Goal: Communication & Community: Answer question/provide support

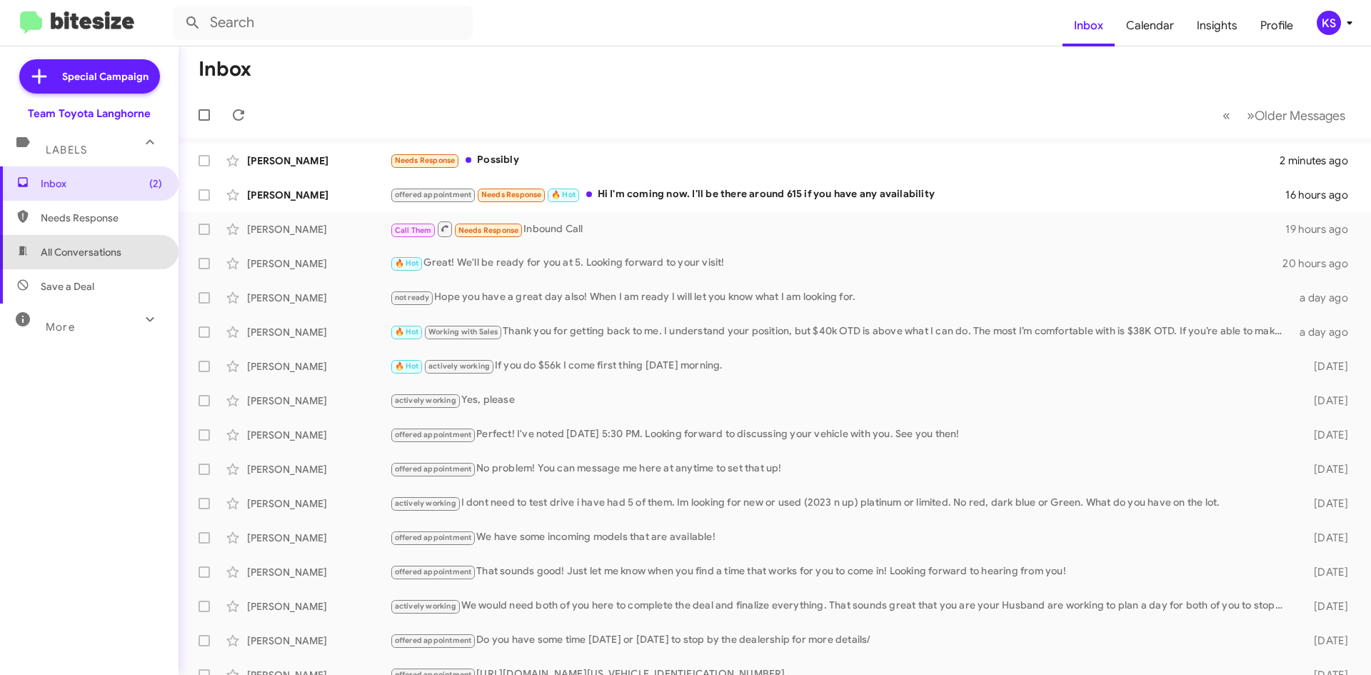
click at [107, 251] on span "All Conversations" at bounding box center [81, 252] width 81 height 14
type input "in:all-conversations"
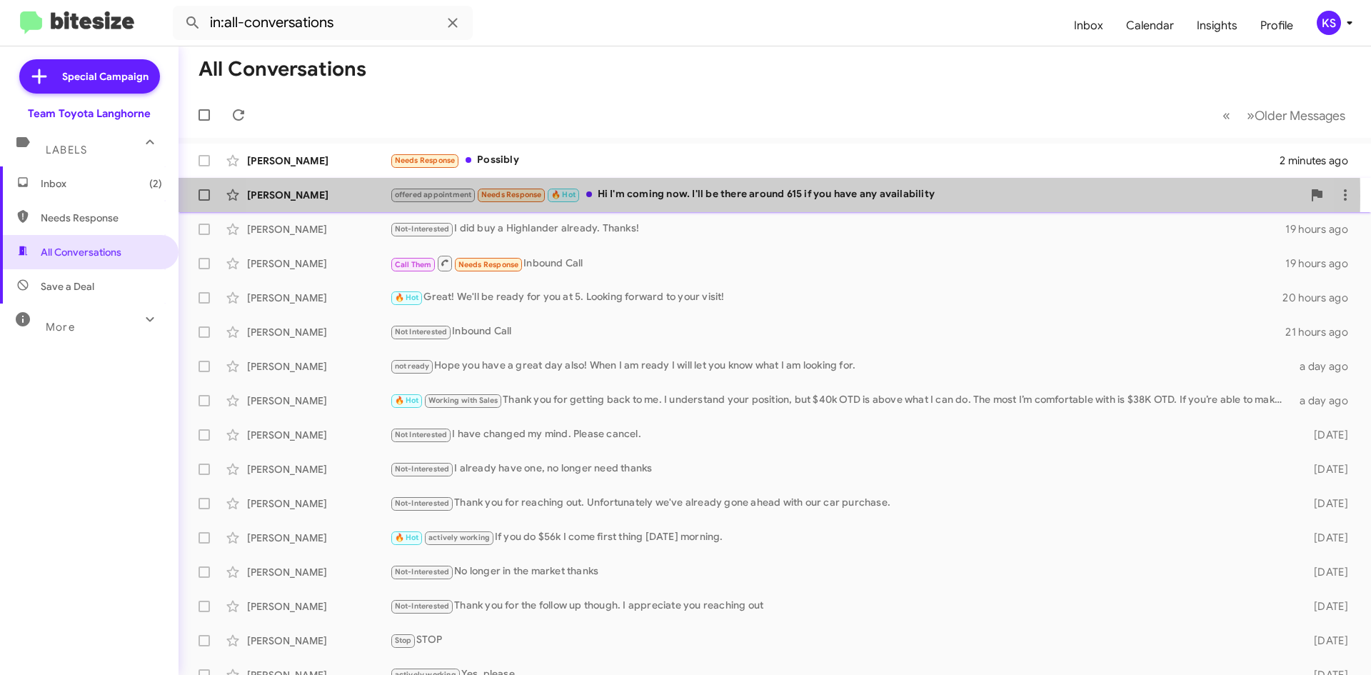
click at [712, 196] on div "offered appointment Needs Response 🔥 Hot Hi I'm coming now. I'll be there aroun…" at bounding box center [846, 194] width 912 height 16
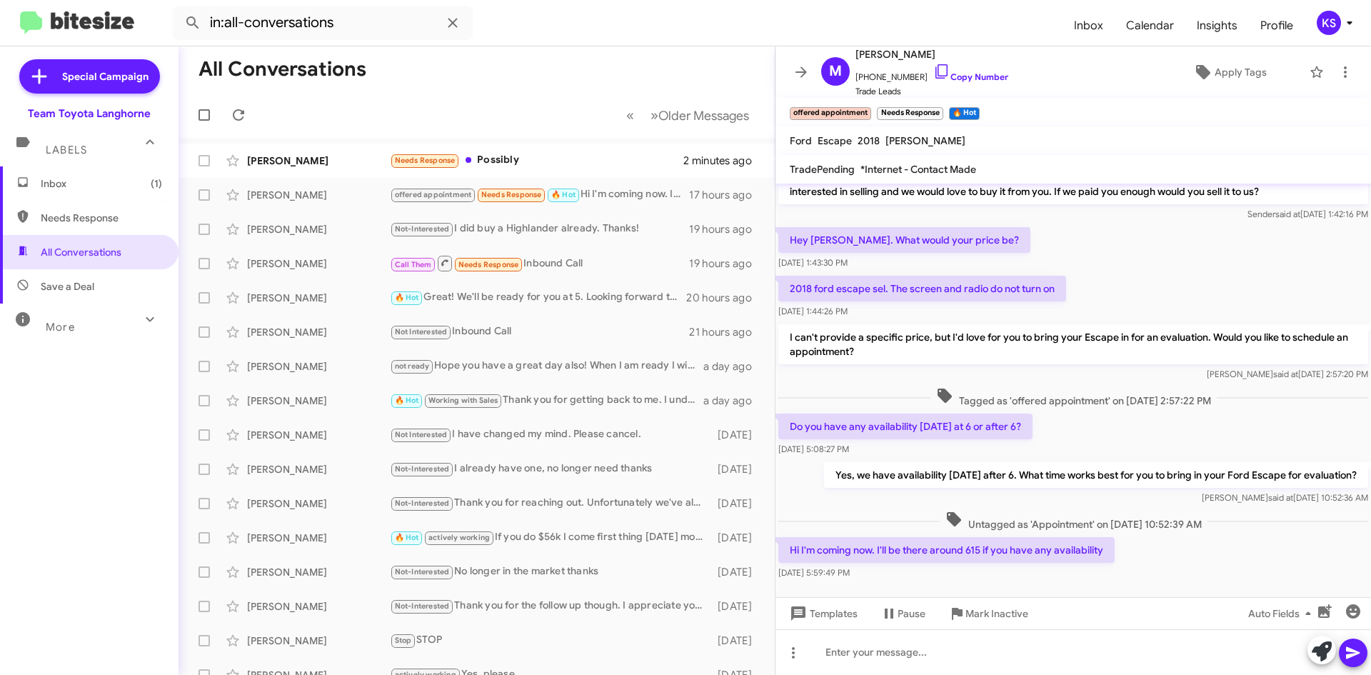
scroll to position [40, 0]
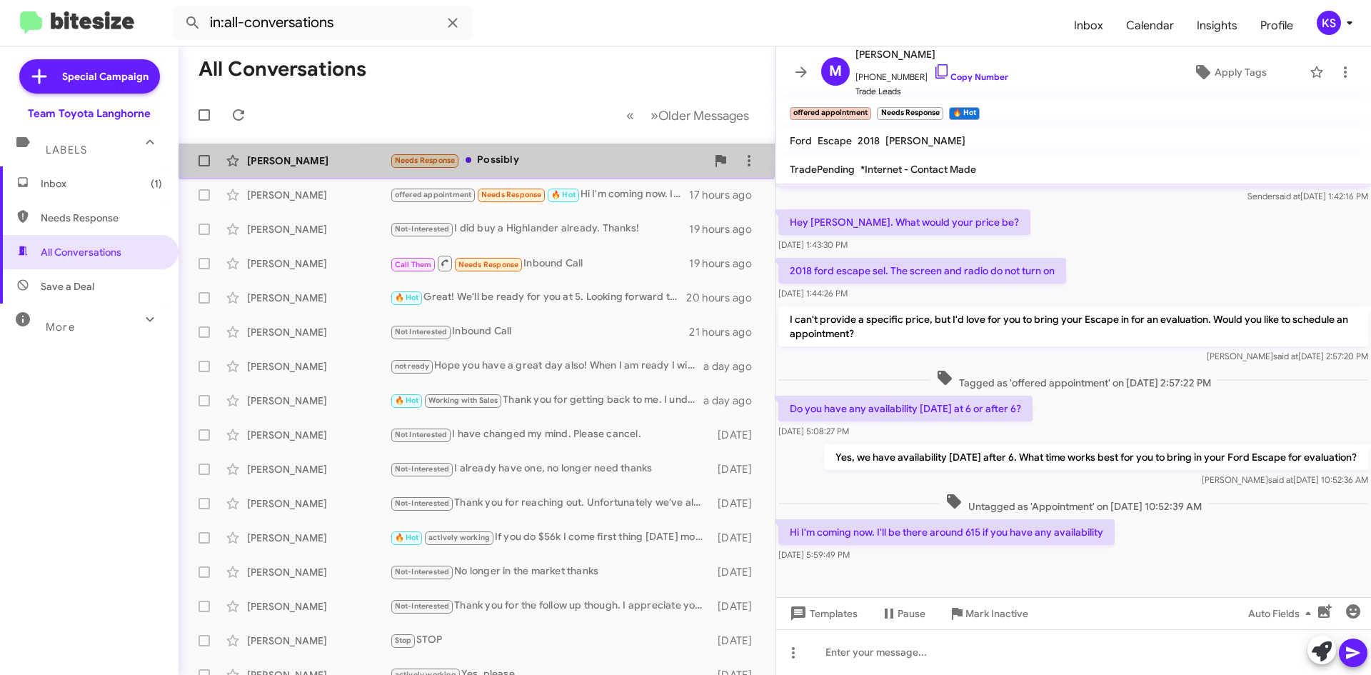
click at [577, 171] on div "[PERSON_NAME] Needs Response Possibly 2 minutes ago" at bounding box center [476, 160] width 573 height 29
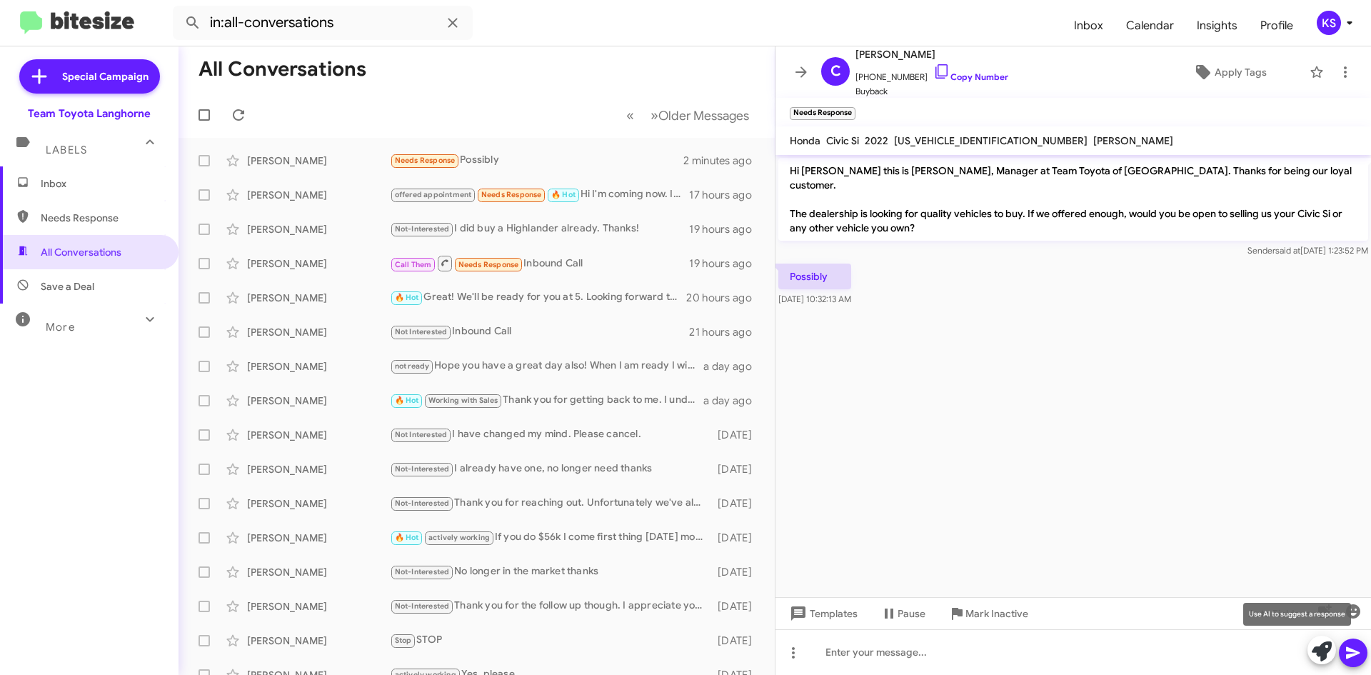
click at [1323, 648] on icon at bounding box center [1322, 651] width 20 height 20
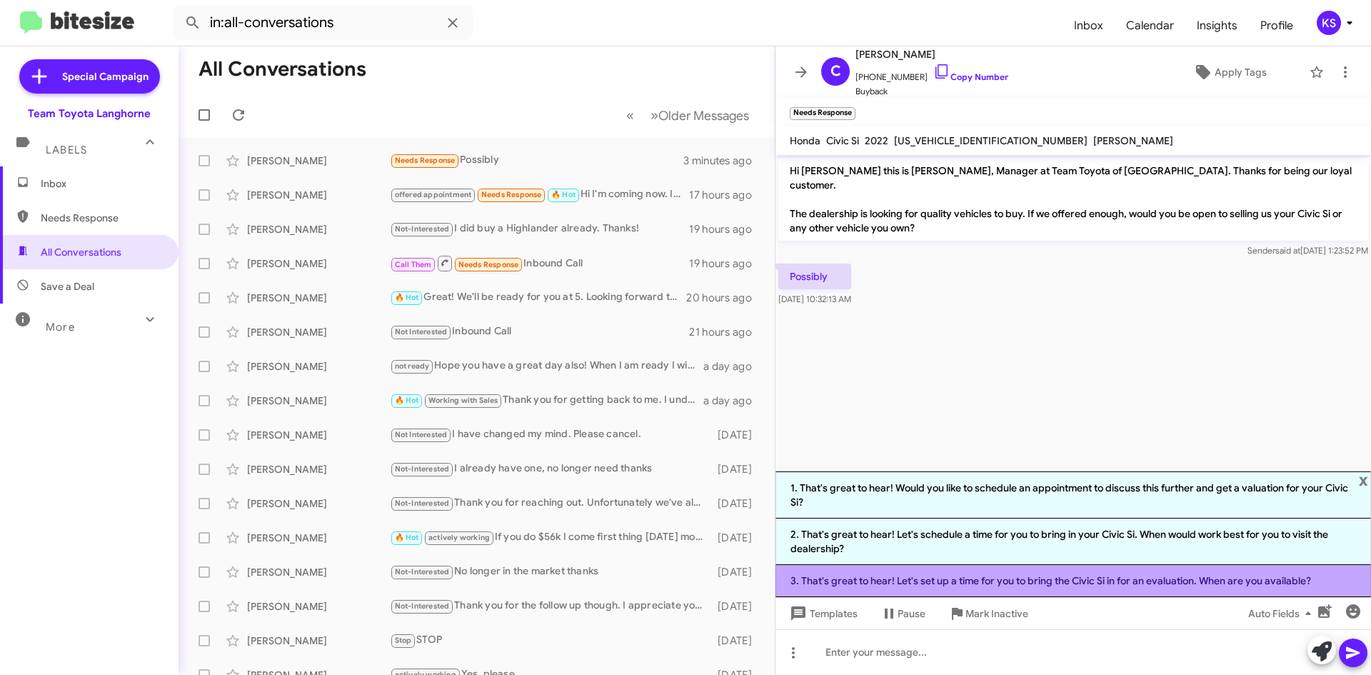
click at [1097, 579] on li "3. That's great to hear! Let's set up a time for you to bring the Civic Si in f…" at bounding box center [1072, 581] width 595 height 32
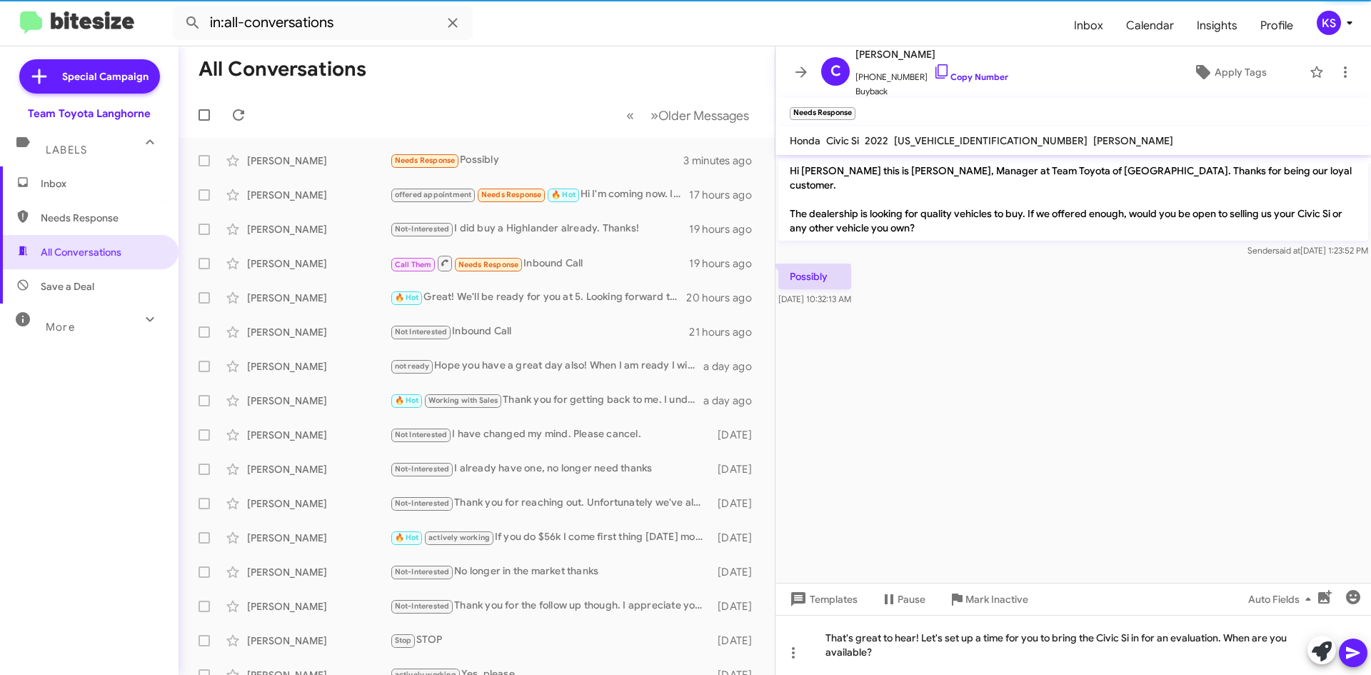
click at [1355, 647] on icon at bounding box center [1352, 652] width 17 height 17
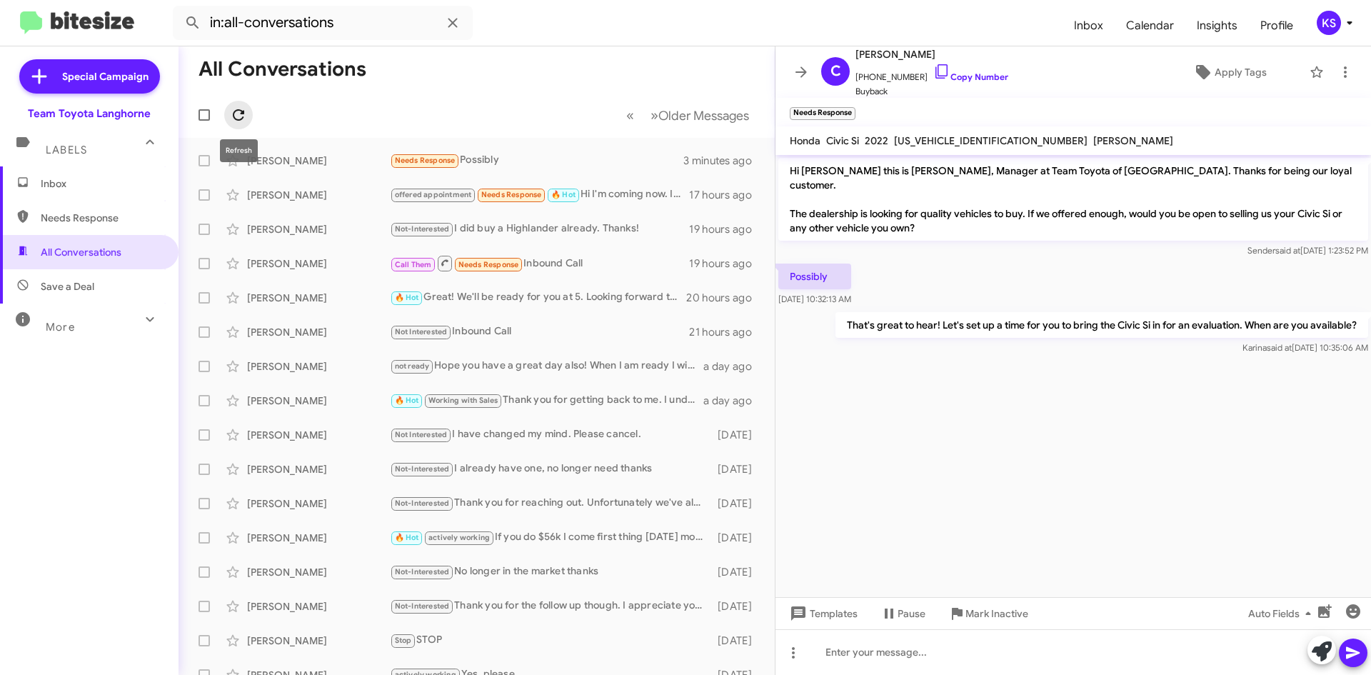
click at [237, 117] on icon at bounding box center [238, 114] width 17 height 17
click at [568, 269] on div "Call Them Needs Response Inbound Call" at bounding box center [548, 263] width 316 height 18
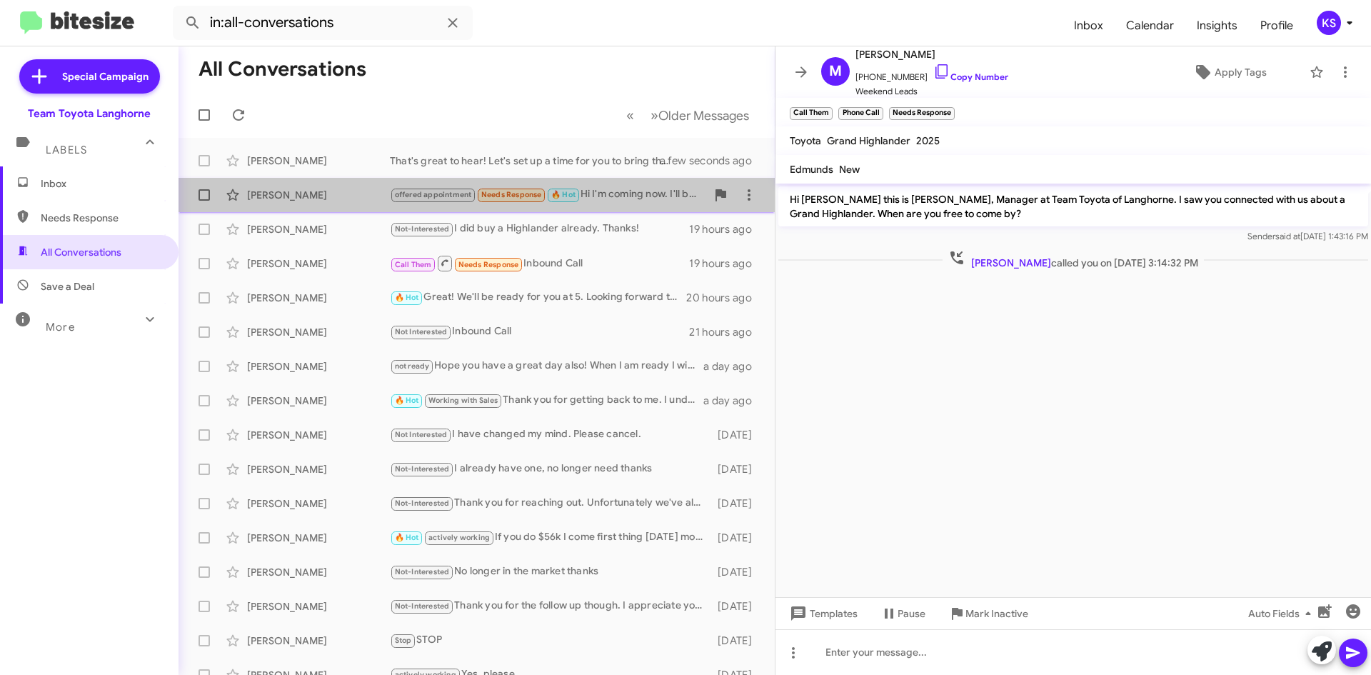
click at [615, 196] on div "offered appointment Needs Response 🔥 Hot Hi I'm coming now. I'll be there aroun…" at bounding box center [548, 194] width 316 height 16
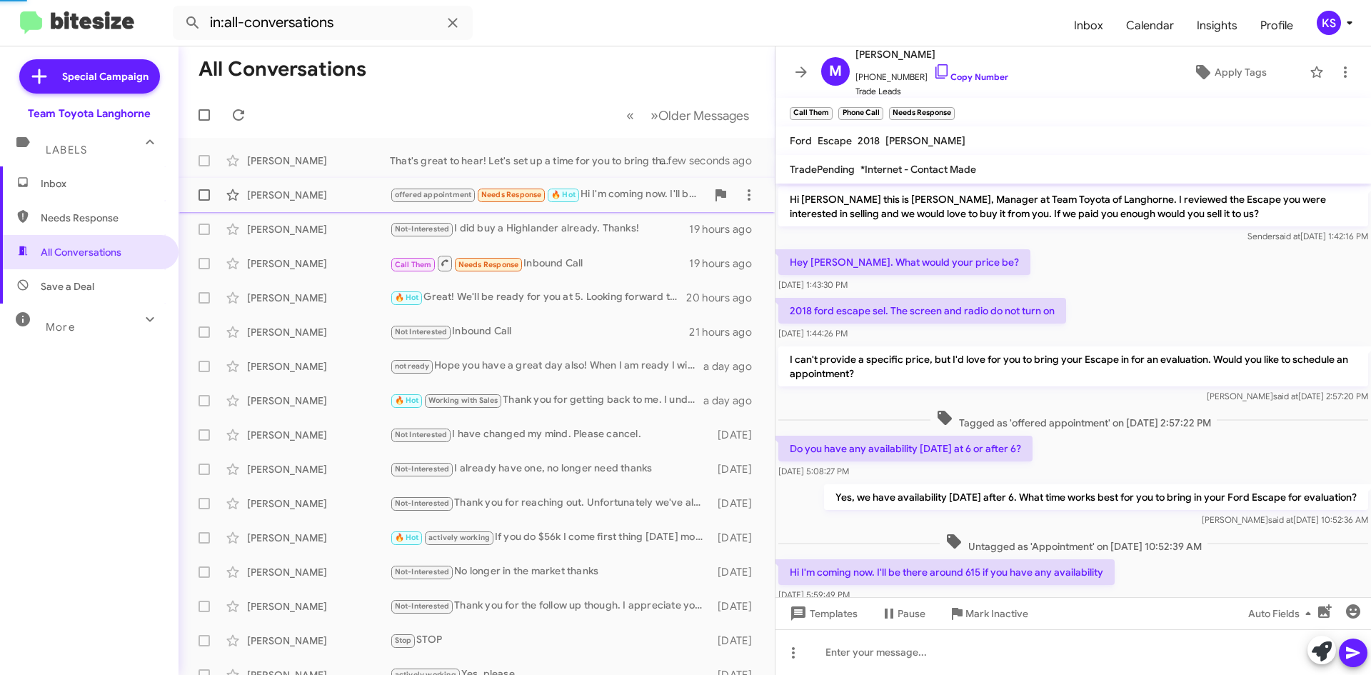
scroll to position [40, 0]
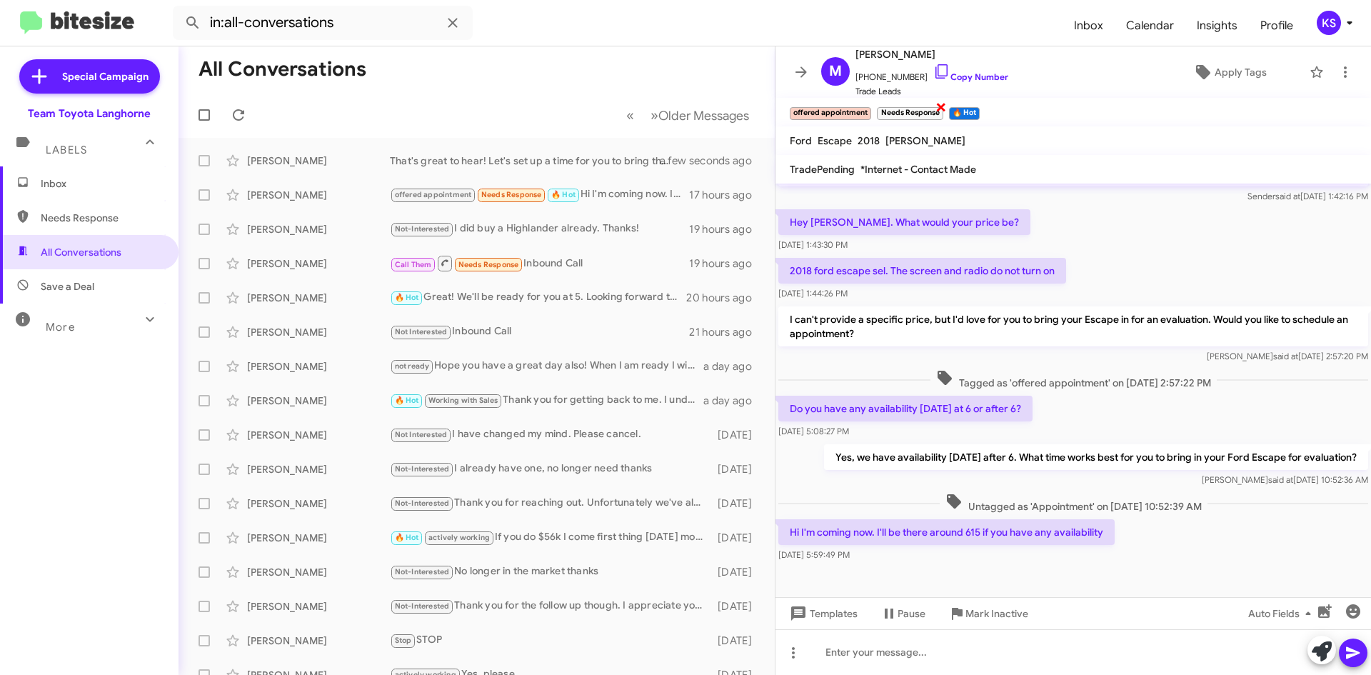
click at [940, 107] on span "×" at bounding box center [940, 106] width 11 height 17
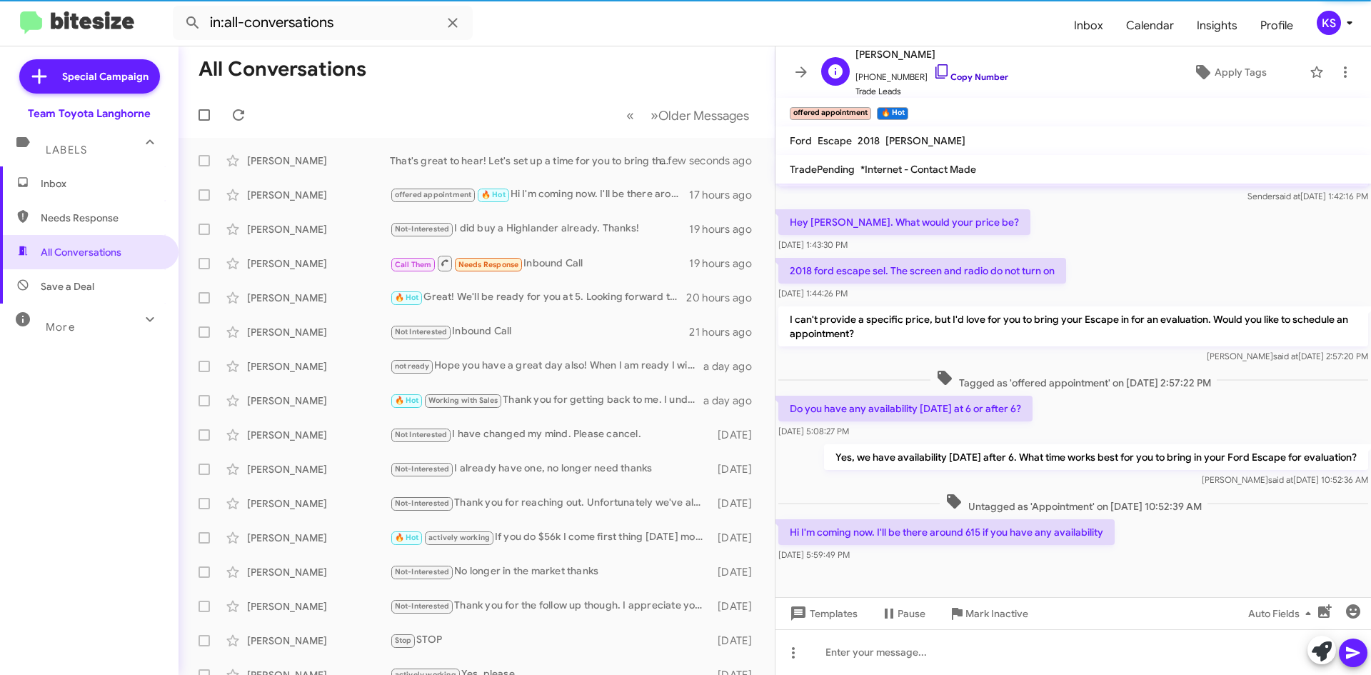
click at [942, 74] on link "Copy Number" at bounding box center [970, 76] width 75 height 11
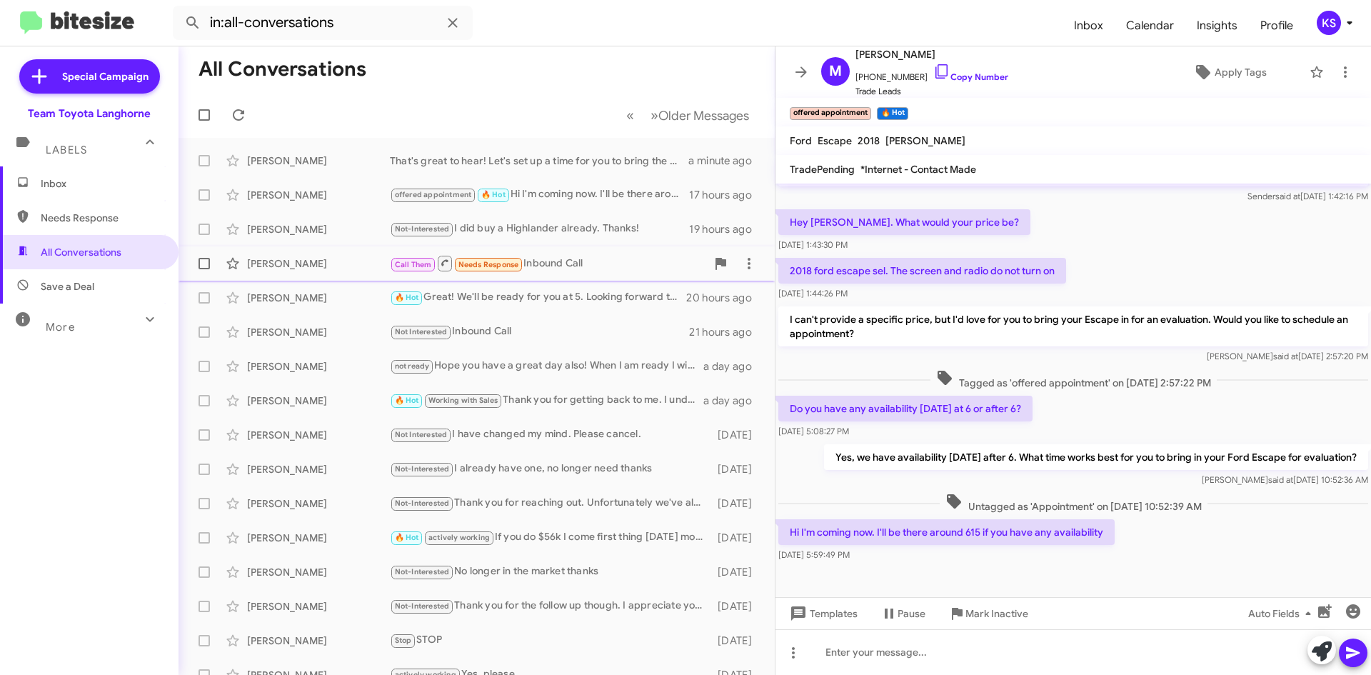
click at [537, 261] on div "Call Them Needs Response Inbound Call" at bounding box center [548, 263] width 316 height 18
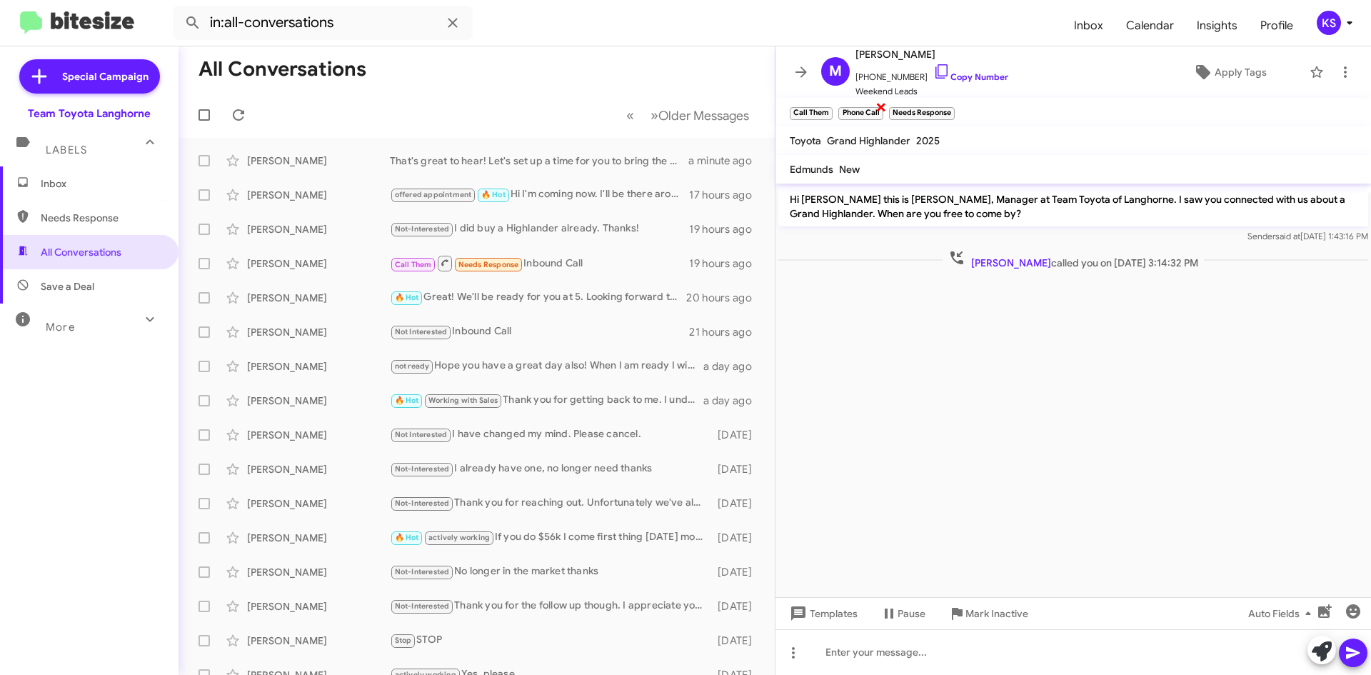
click at [879, 106] on span "×" at bounding box center [880, 106] width 11 height 17
click at [828, 104] on span "×" at bounding box center [829, 106] width 9 height 17
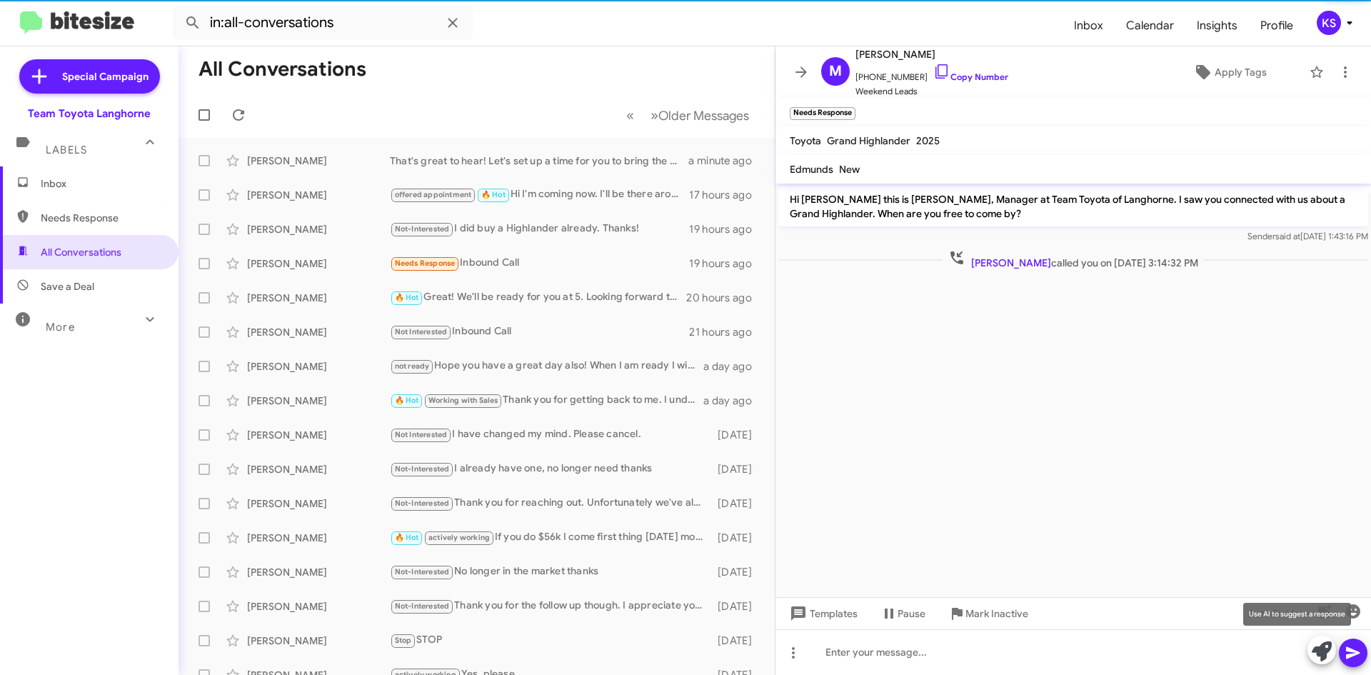
click at [1324, 656] on icon at bounding box center [1322, 651] width 20 height 20
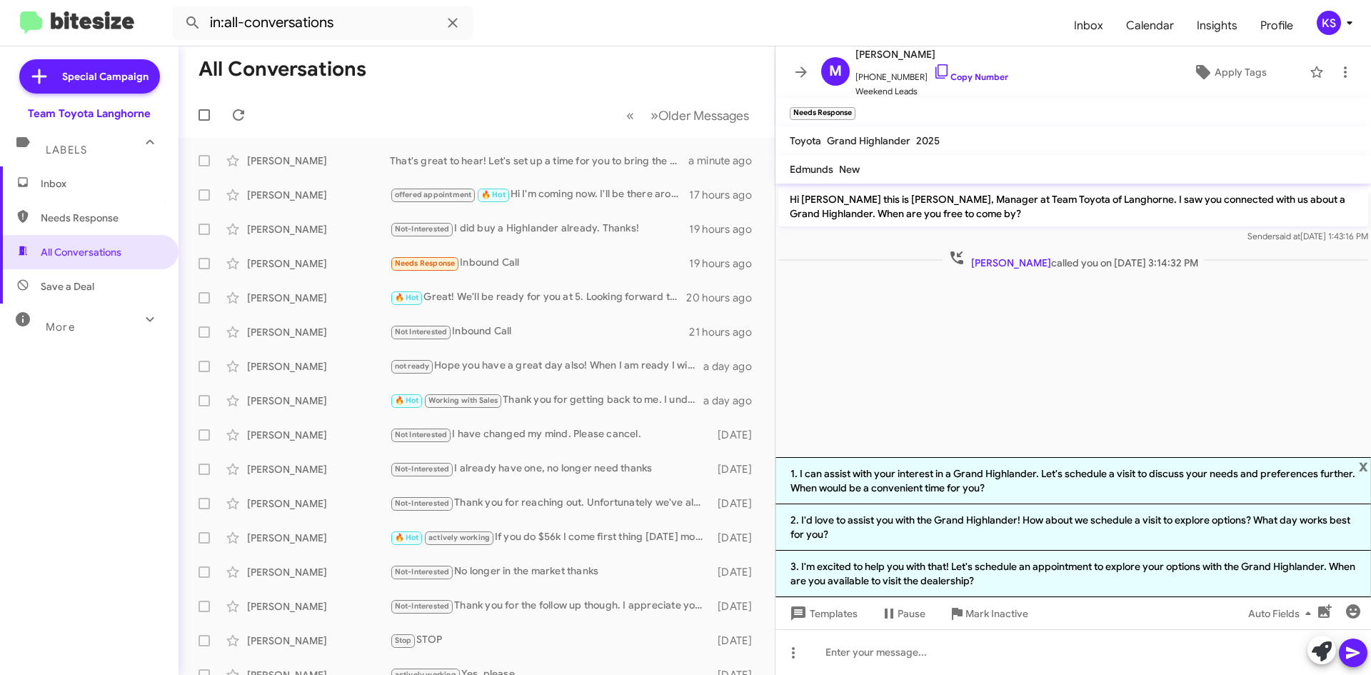
click at [1002, 375] on cdk-virtual-scroll-viewport "Hi [PERSON_NAME] this is [PERSON_NAME], Manager at Team Toyota of Langhorne. I …" at bounding box center [1072, 319] width 595 height 273
click at [945, 81] on link "Copy Number" at bounding box center [970, 76] width 75 height 11
click at [1363, 463] on span "x" at bounding box center [1363, 465] width 9 height 17
